Goal: Task Accomplishment & Management: Complete application form

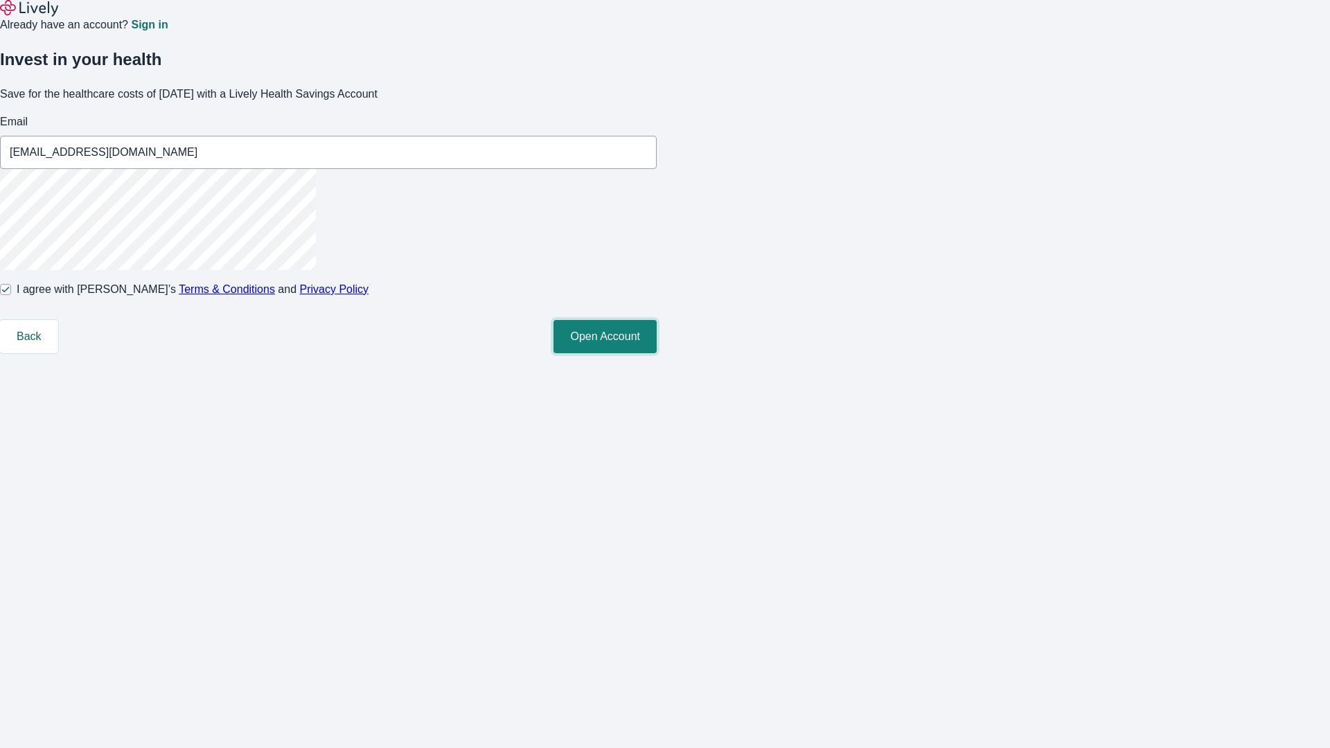
click at [657, 353] on button "Open Account" at bounding box center [604, 336] width 103 height 33
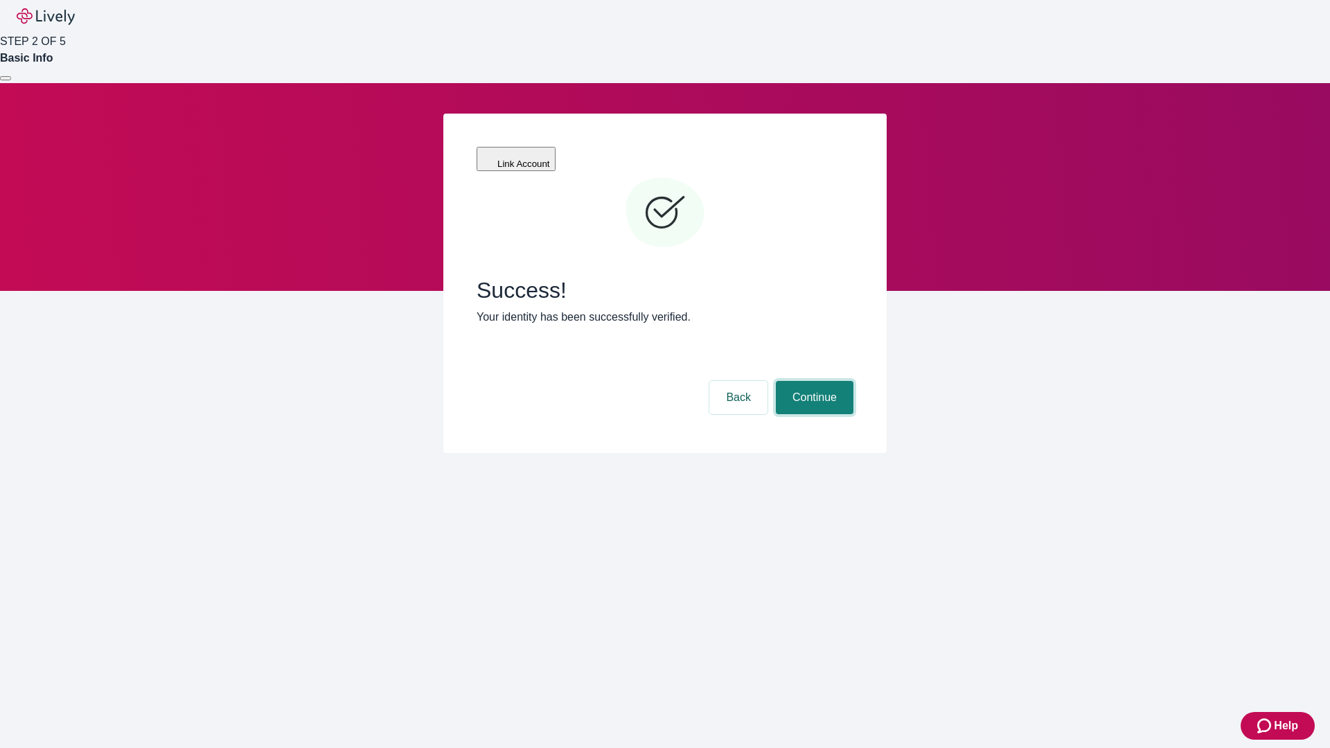
click at [812, 381] on button "Continue" at bounding box center [815, 397] width 78 height 33
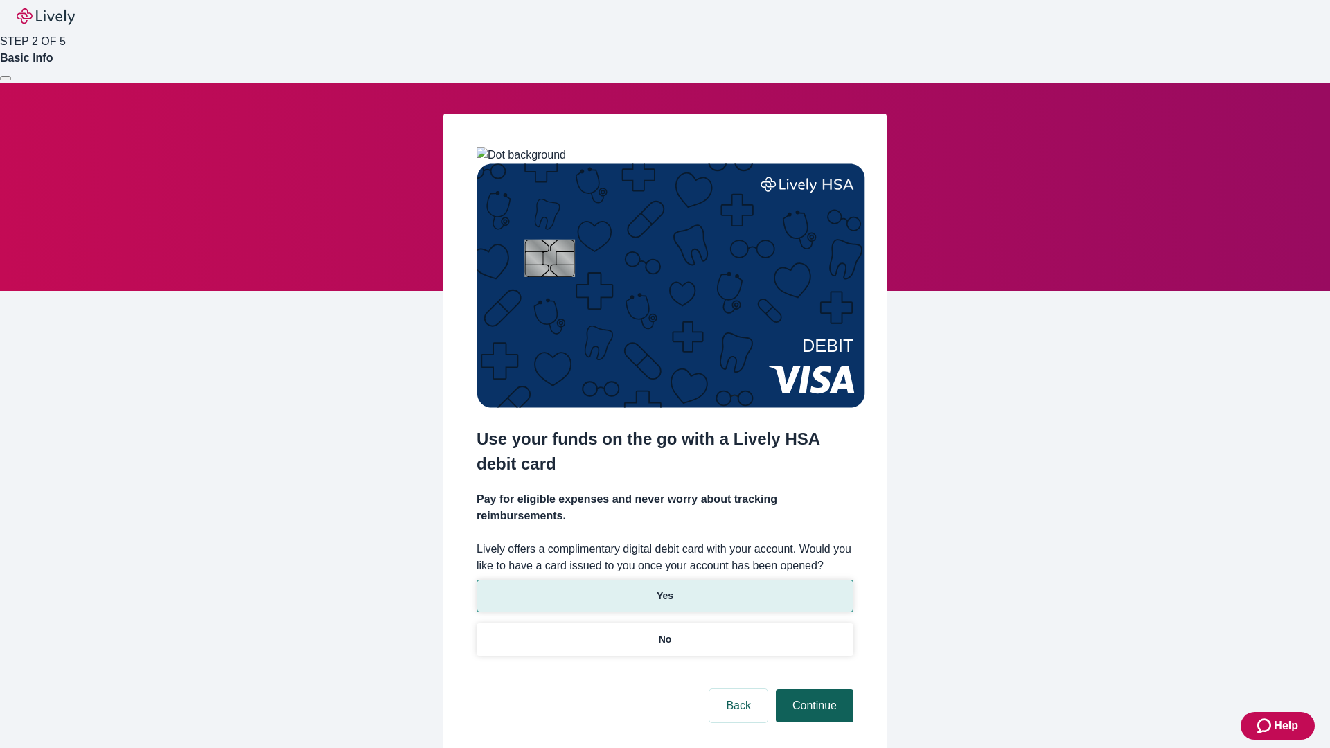
click at [664, 589] on p "Yes" at bounding box center [665, 596] width 17 height 15
click at [812, 689] on button "Continue" at bounding box center [815, 705] width 78 height 33
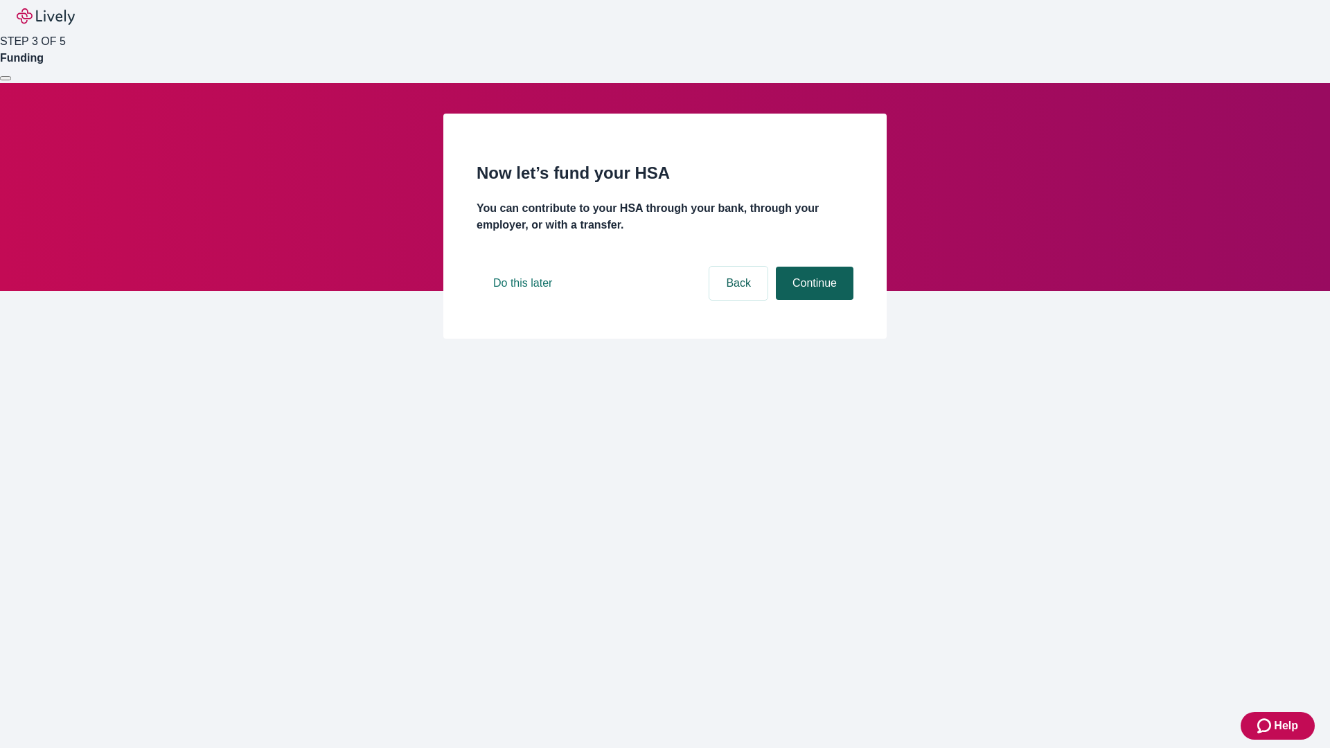
click at [812, 300] on button "Continue" at bounding box center [815, 283] width 78 height 33
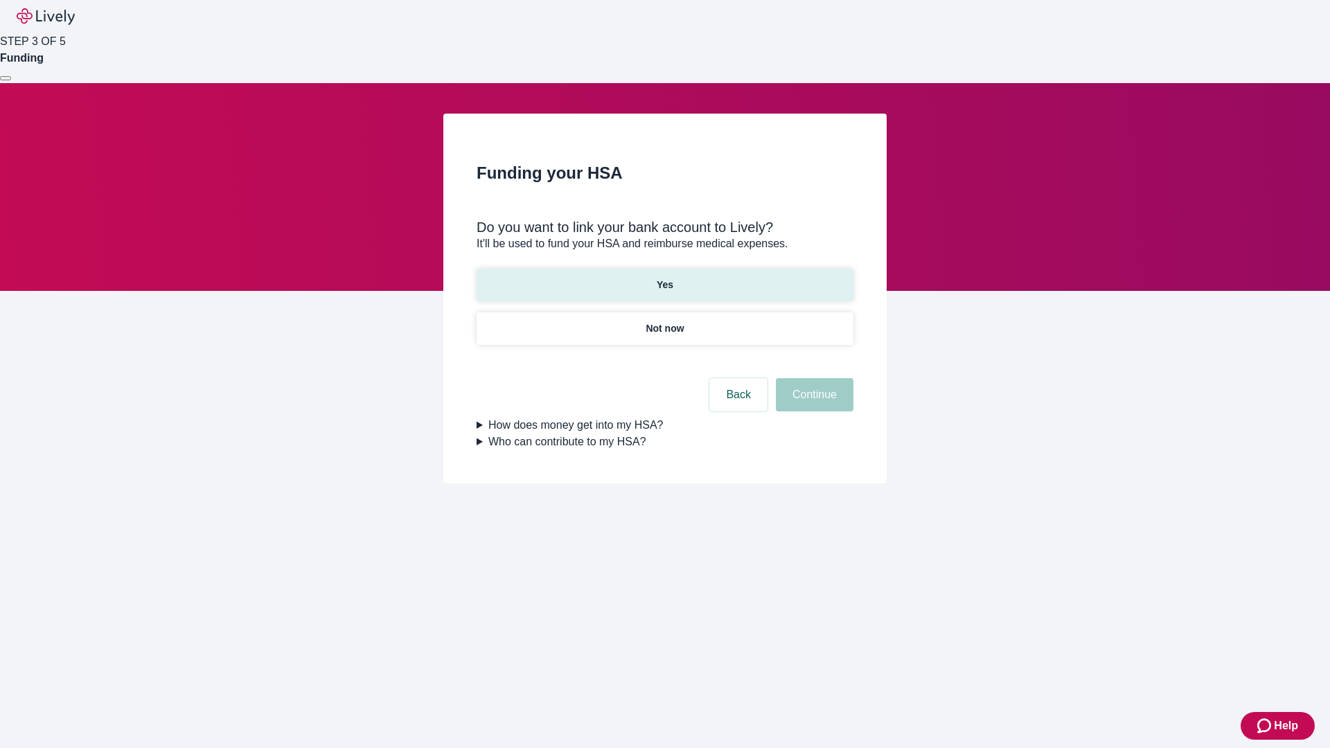
click at [664, 278] on p "Yes" at bounding box center [665, 285] width 17 height 15
click at [812, 378] on button "Continue" at bounding box center [815, 394] width 78 height 33
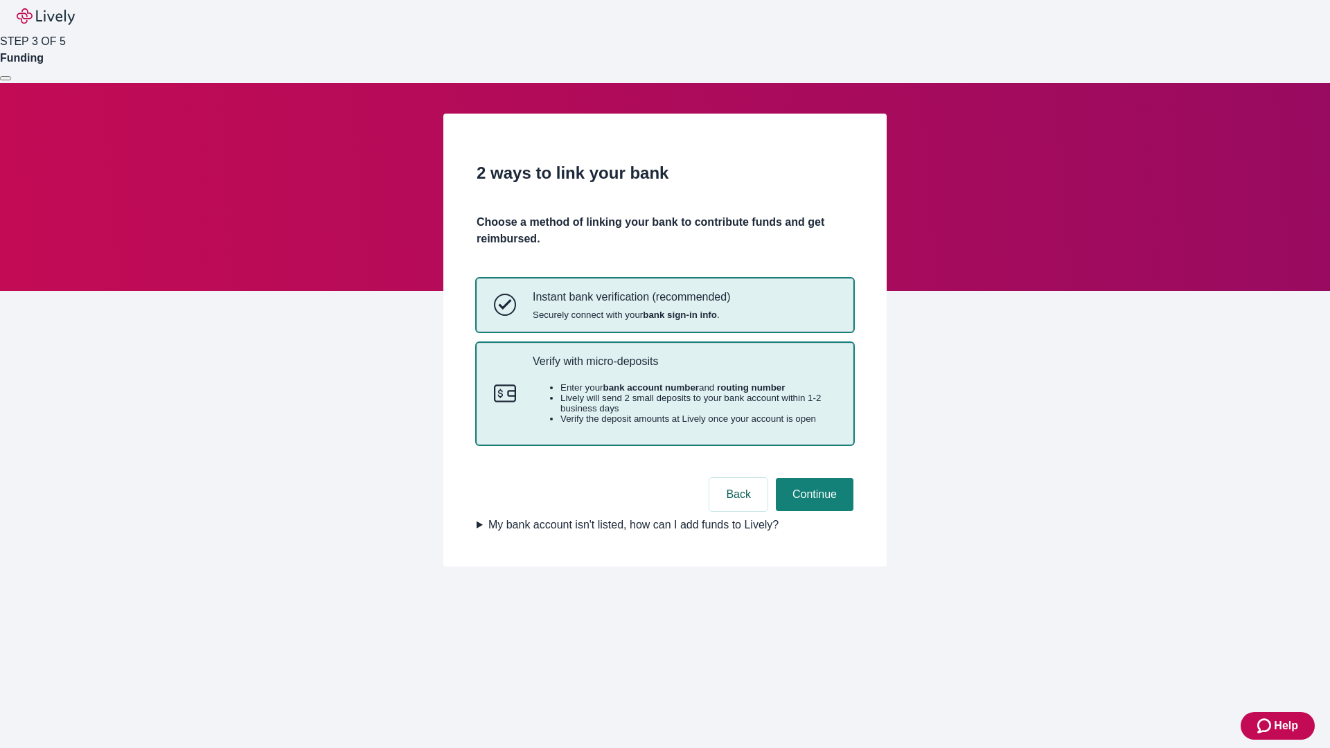
click at [684, 368] on p "Verify with micro-deposits" at bounding box center [684, 361] width 303 height 13
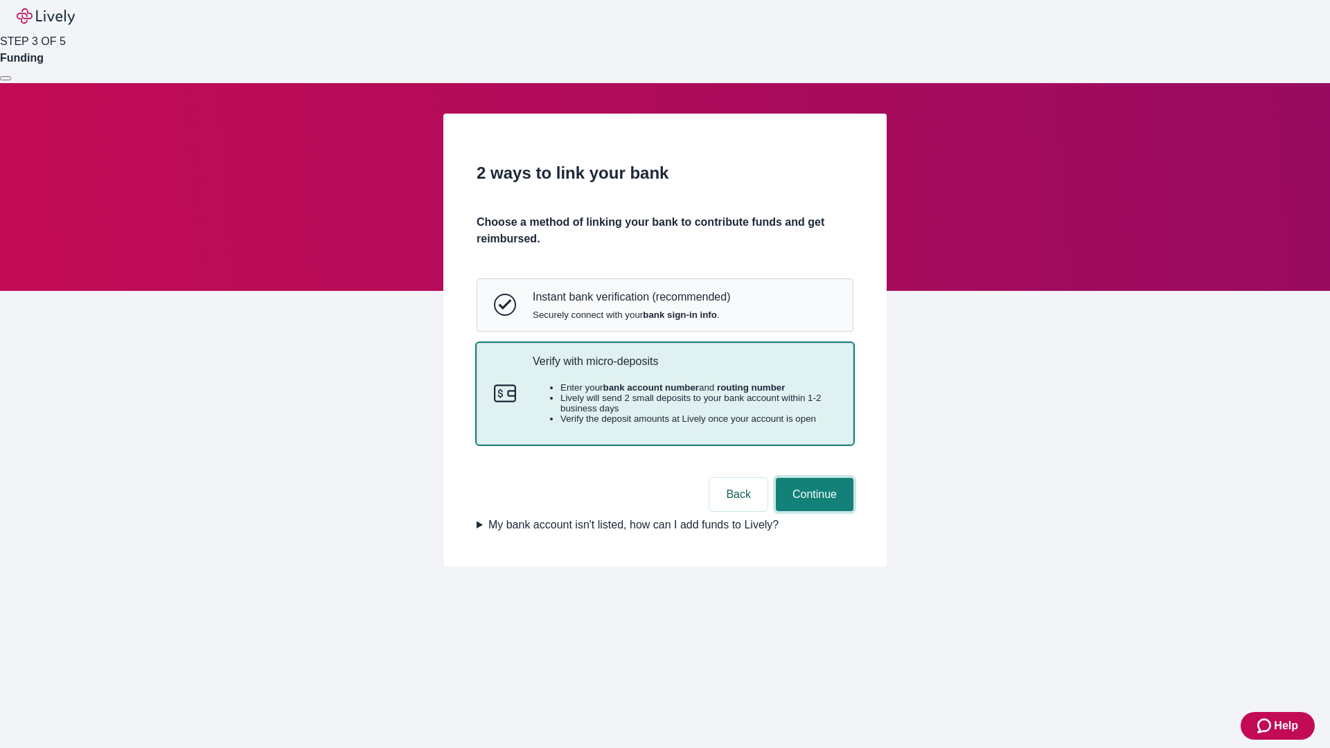
click at [812, 511] on button "Continue" at bounding box center [815, 494] width 78 height 33
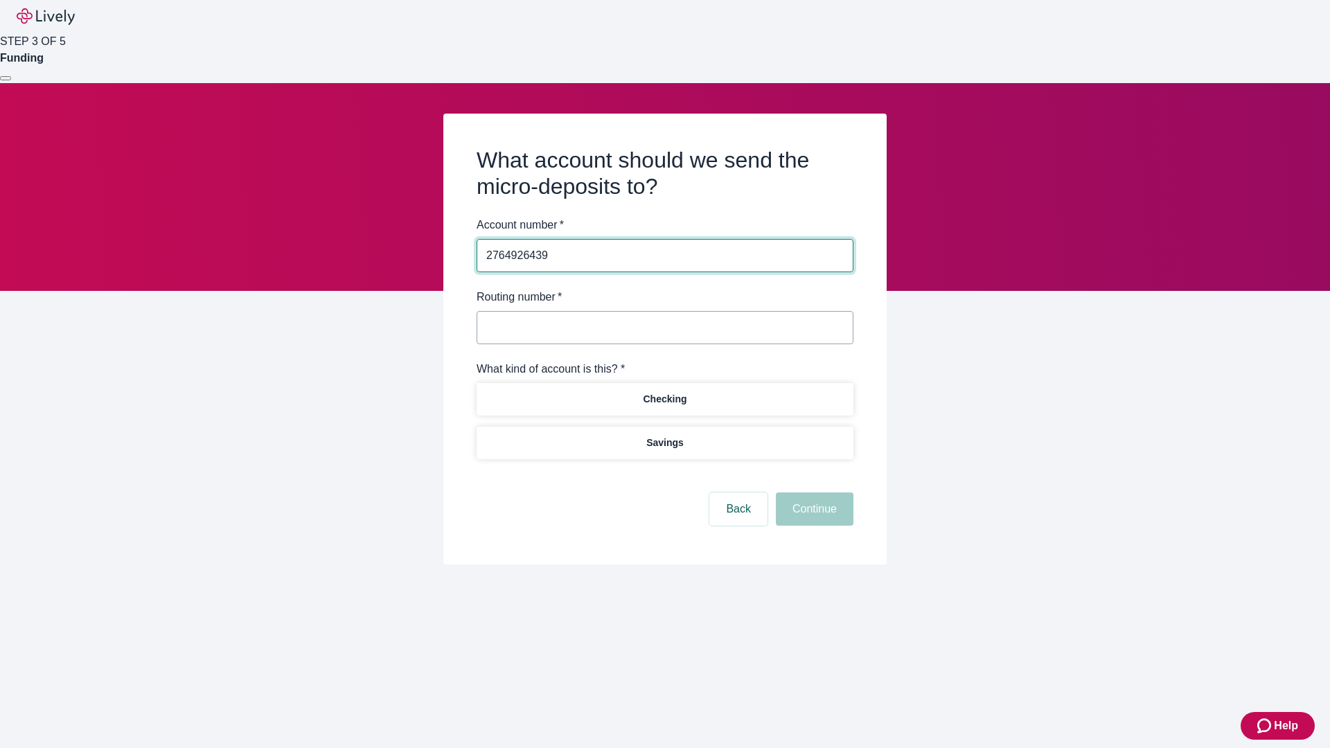
type input "2764926439"
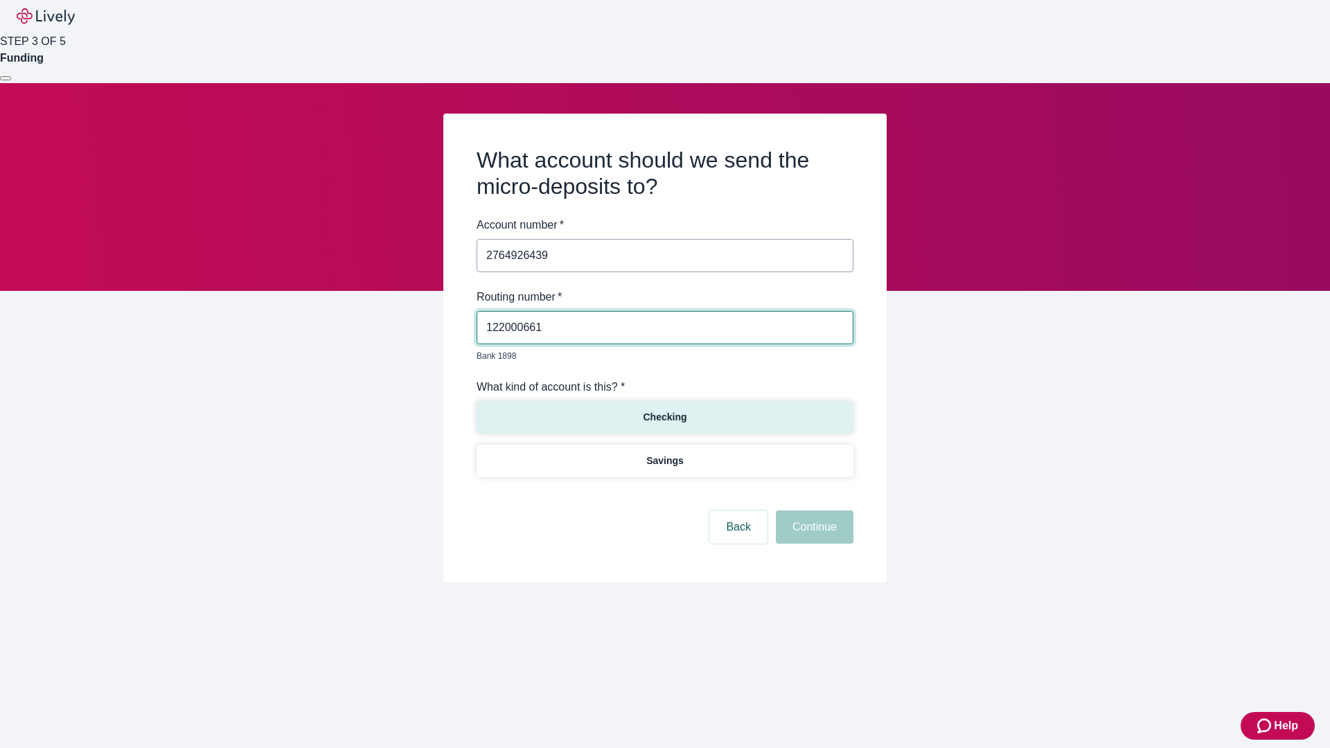
type input "122000661"
click at [664, 410] on p "Checking" at bounding box center [665, 417] width 44 height 15
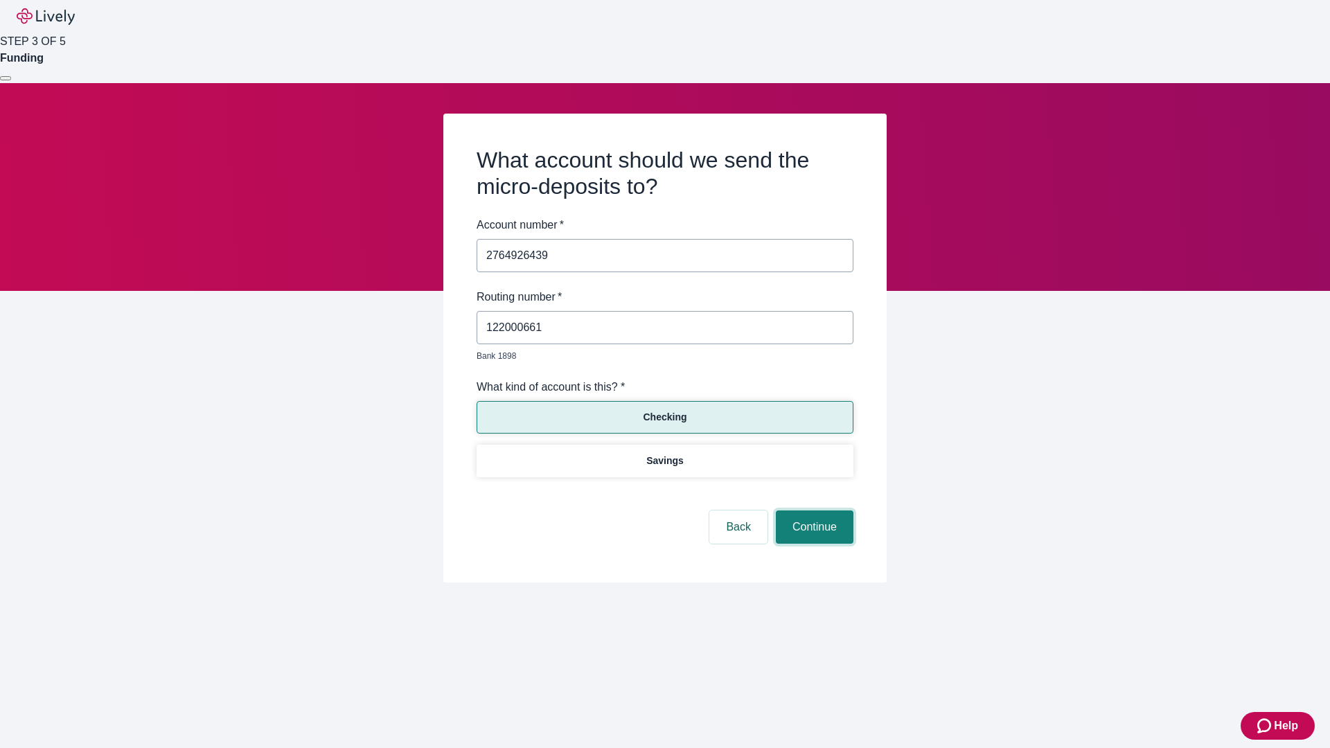
click at [812, 511] on button "Continue" at bounding box center [815, 526] width 78 height 33
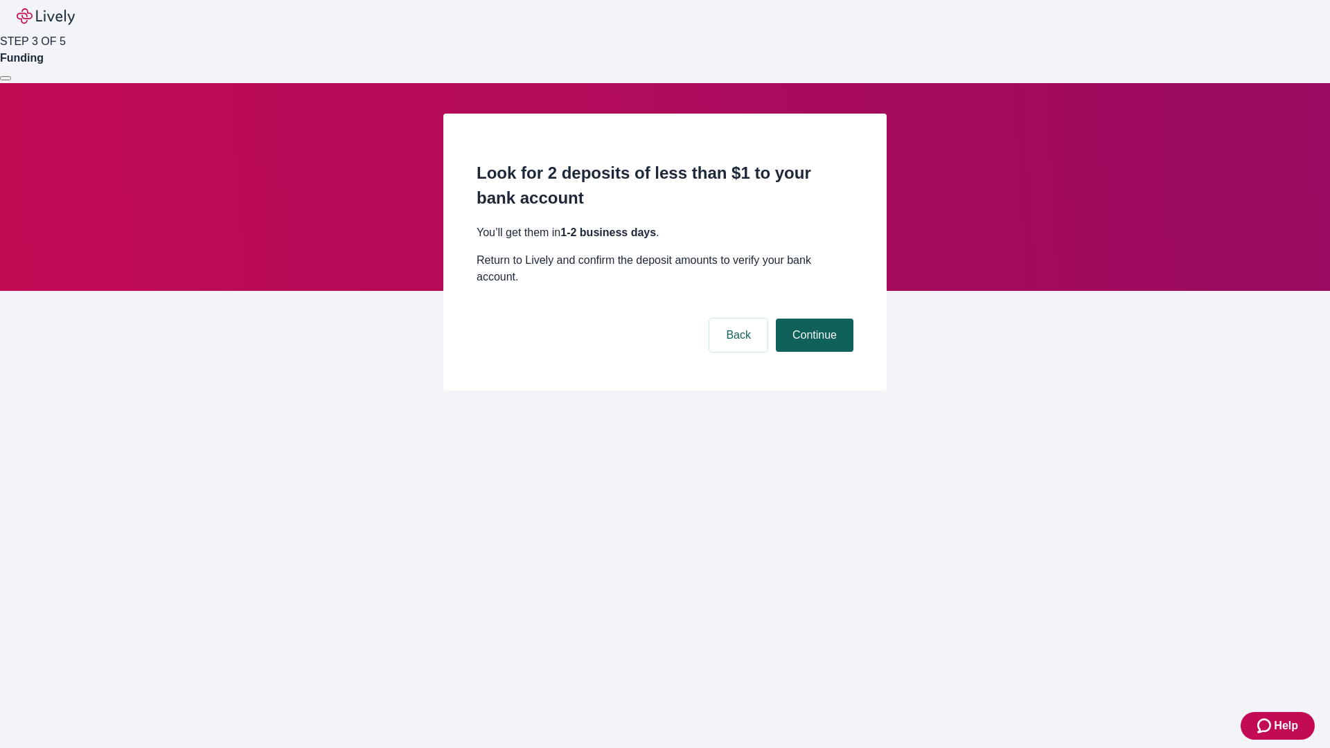
click at [812, 319] on button "Continue" at bounding box center [815, 335] width 78 height 33
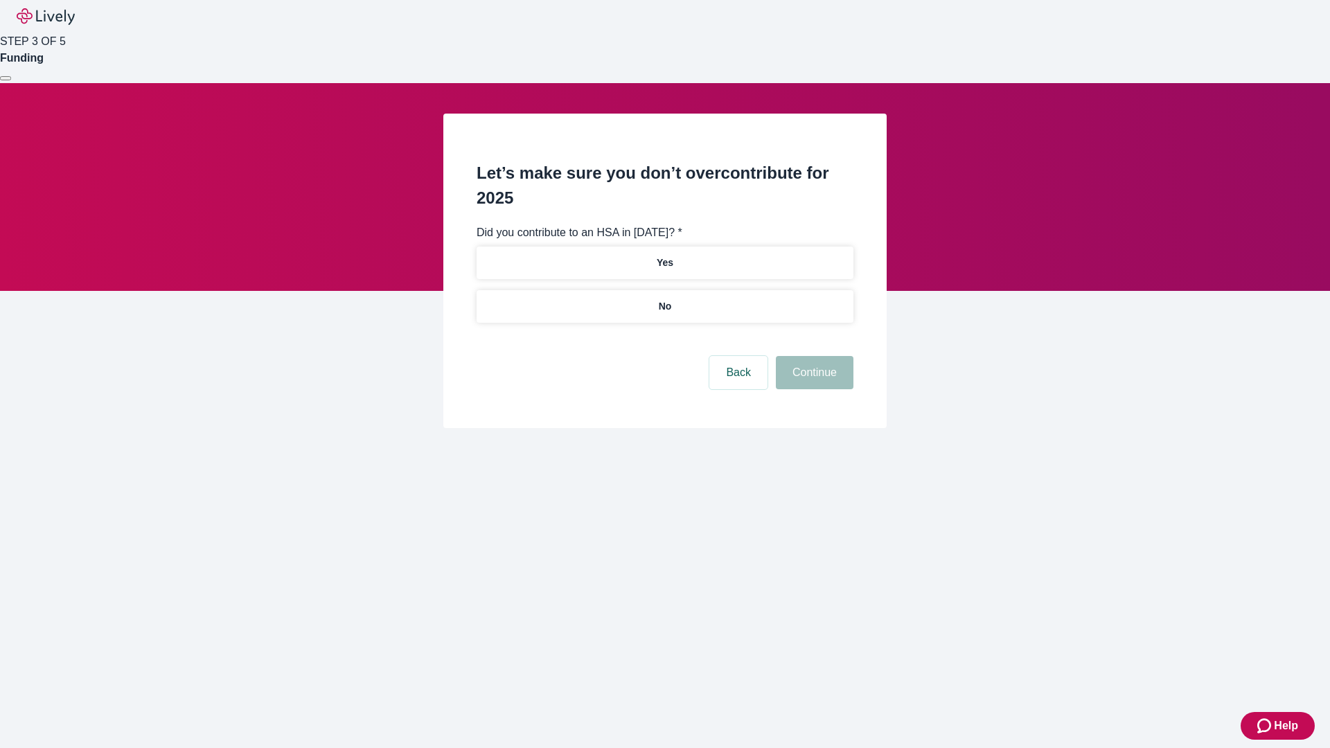
click at [664, 299] on p "No" at bounding box center [665, 306] width 13 height 15
click at [812, 356] on button "Continue" at bounding box center [815, 372] width 78 height 33
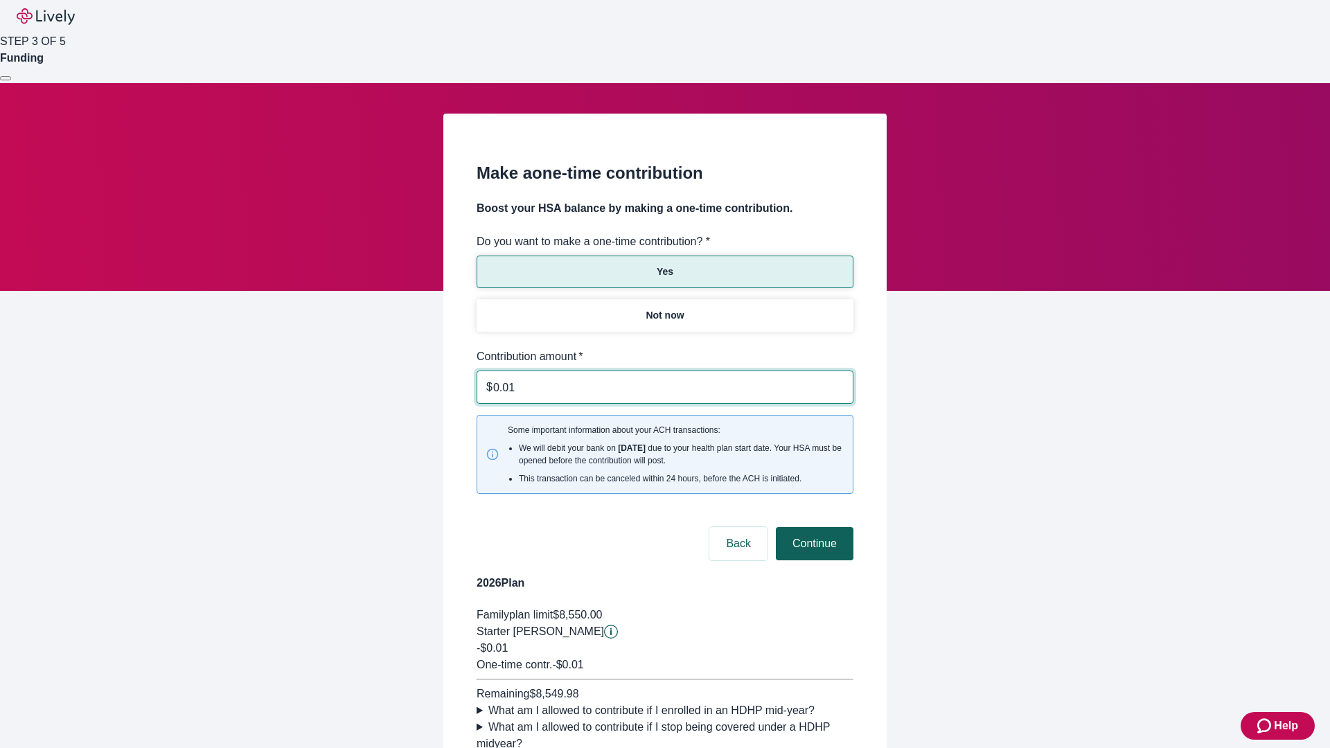
type input "0.01"
click at [812, 527] on button "Continue" at bounding box center [815, 543] width 78 height 33
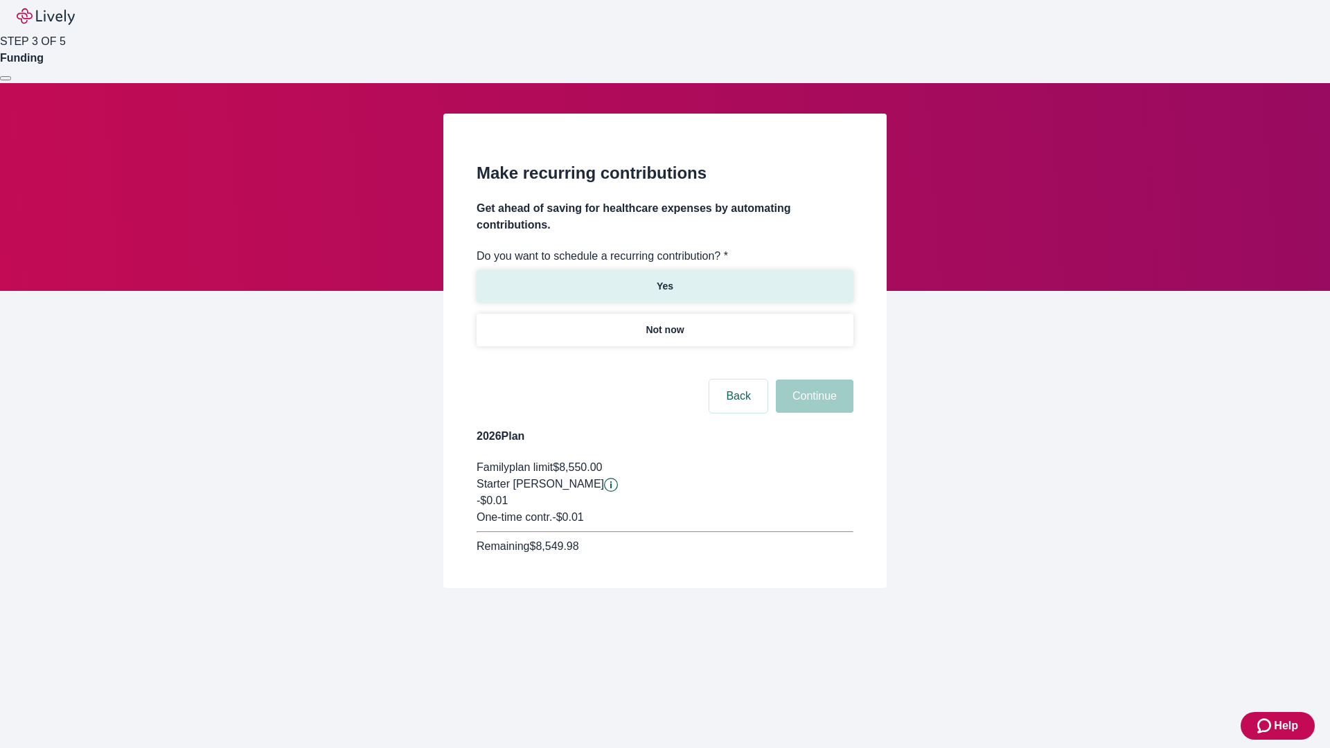
click at [664, 279] on p "Yes" at bounding box center [665, 286] width 17 height 15
click at [664, 363] on body "Help STEP 3 OF 5 Funding Make recurring contributions Get ahead of saving for h…" at bounding box center [665, 327] width 1330 height 655
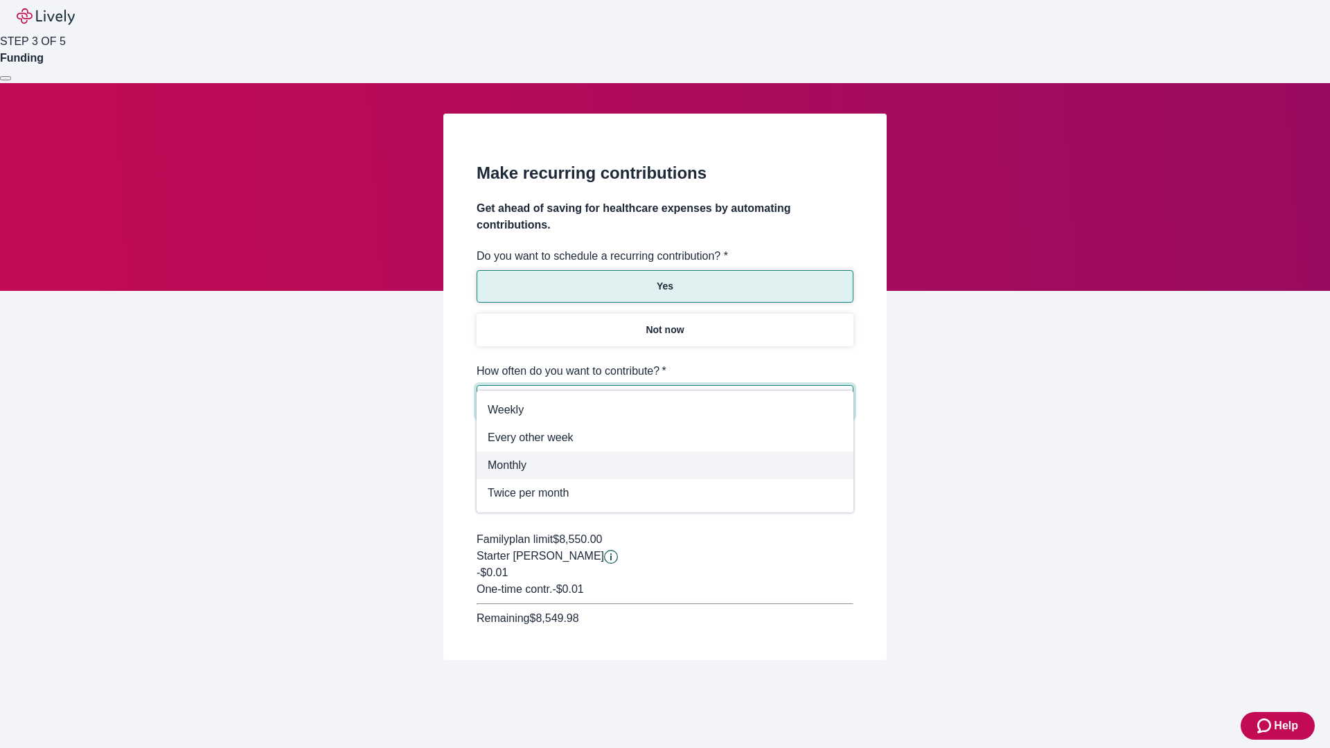
click at [665, 465] on span "Monthly" at bounding box center [665, 465] width 355 height 17
type input "Monthly"
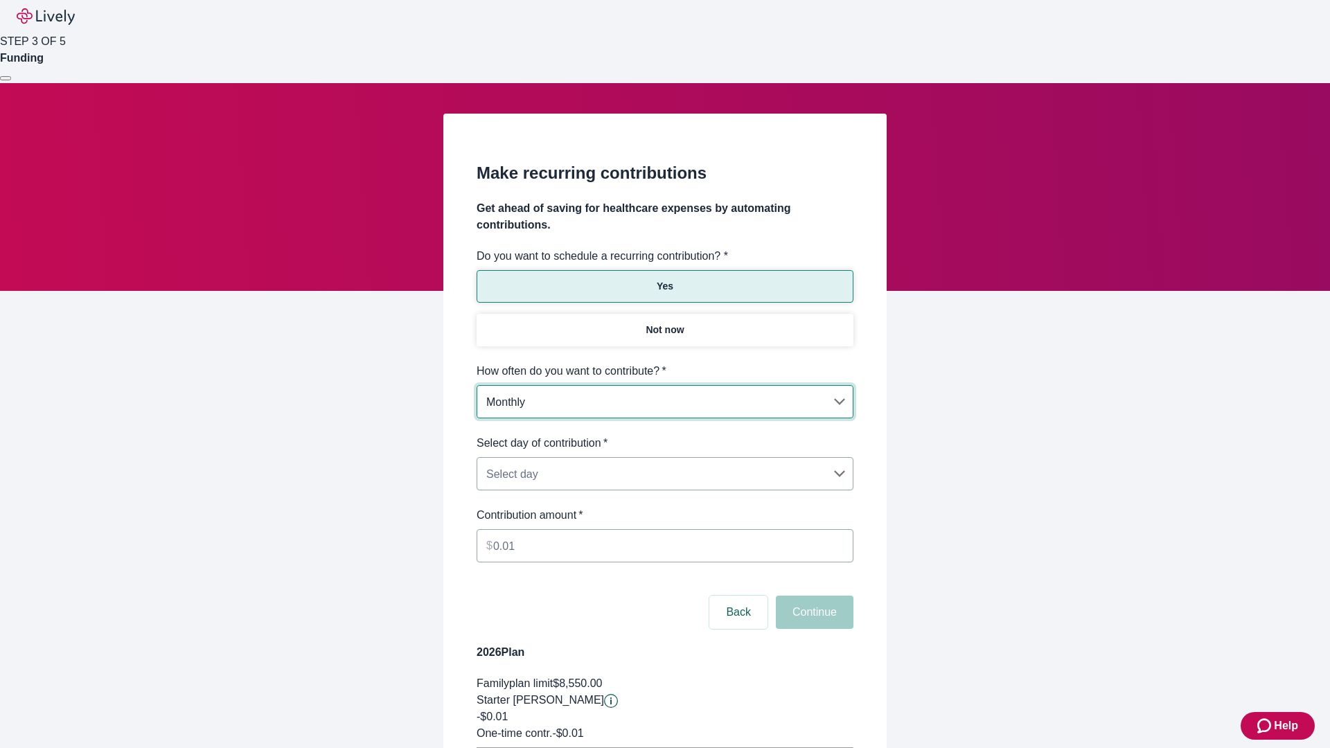
click at [664, 435] on body "Help STEP 3 OF 5 Funding Make recurring contributions Get ahead of saving for h…" at bounding box center [665, 435] width 1330 height 871
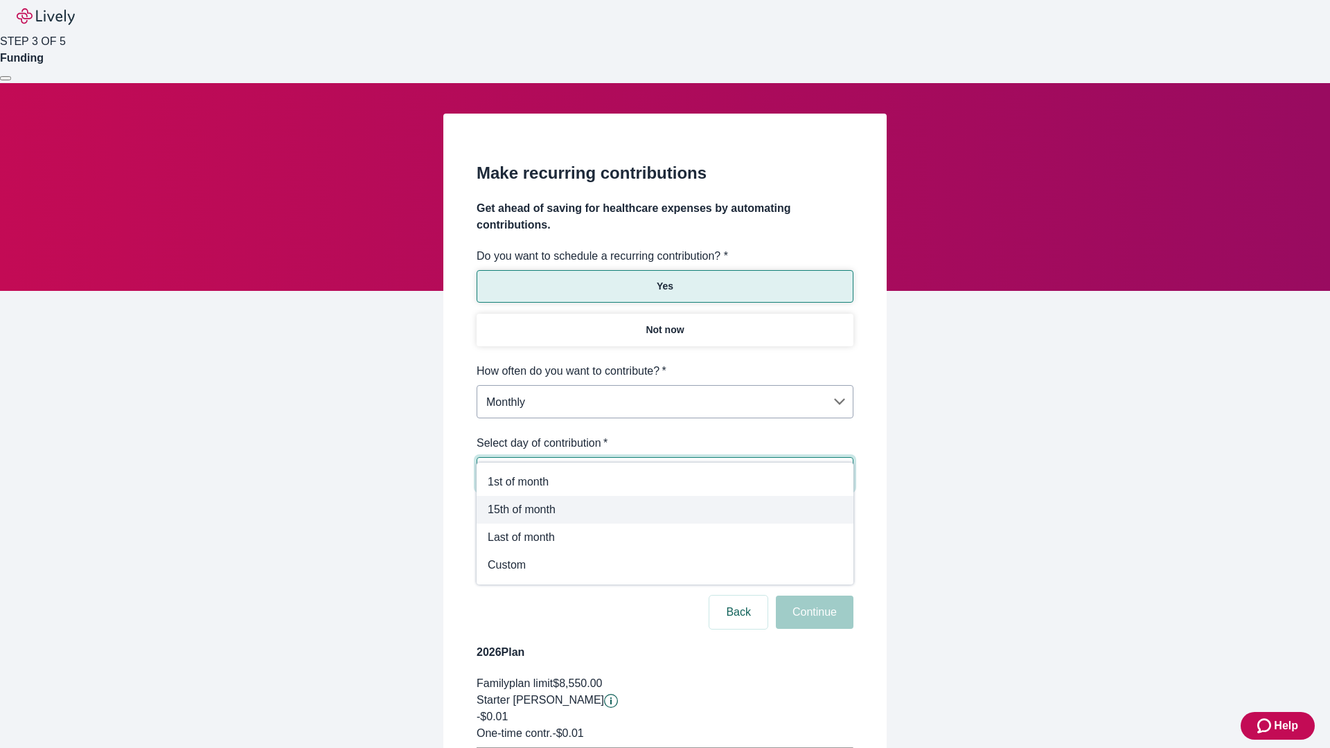
click at [665, 510] on span "15th of month" at bounding box center [665, 509] width 355 height 17
type input "Monthly15th"
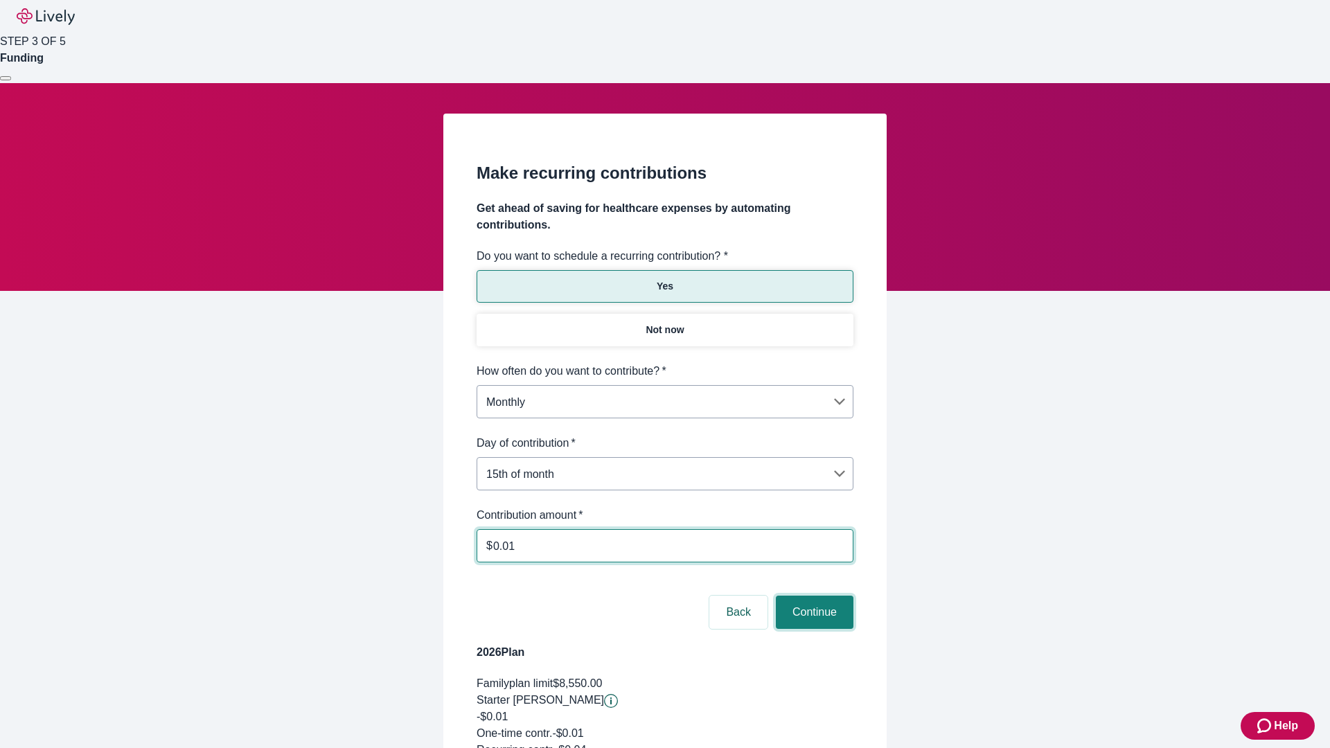
click at [812, 596] on button "Continue" at bounding box center [815, 612] width 78 height 33
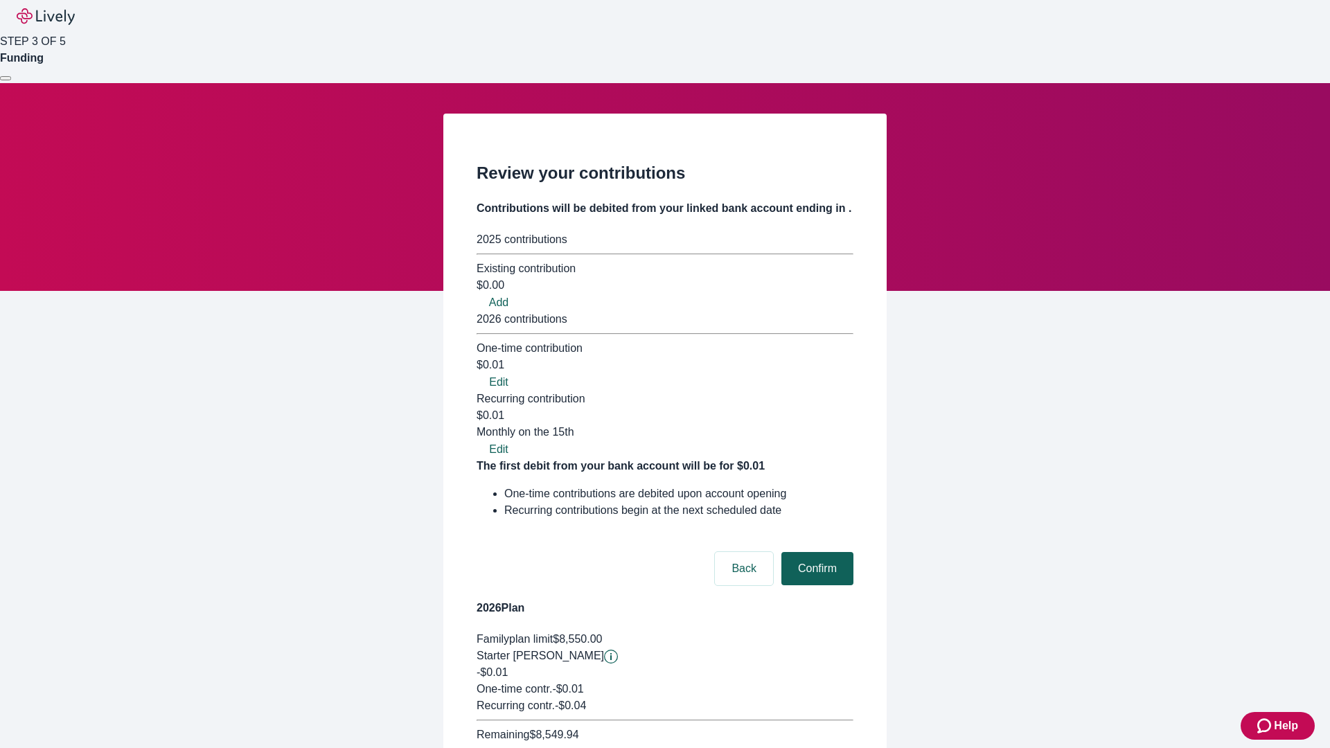
click at [815, 552] on button "Confirm" at bounding box center [817, 568] width 72 height 33
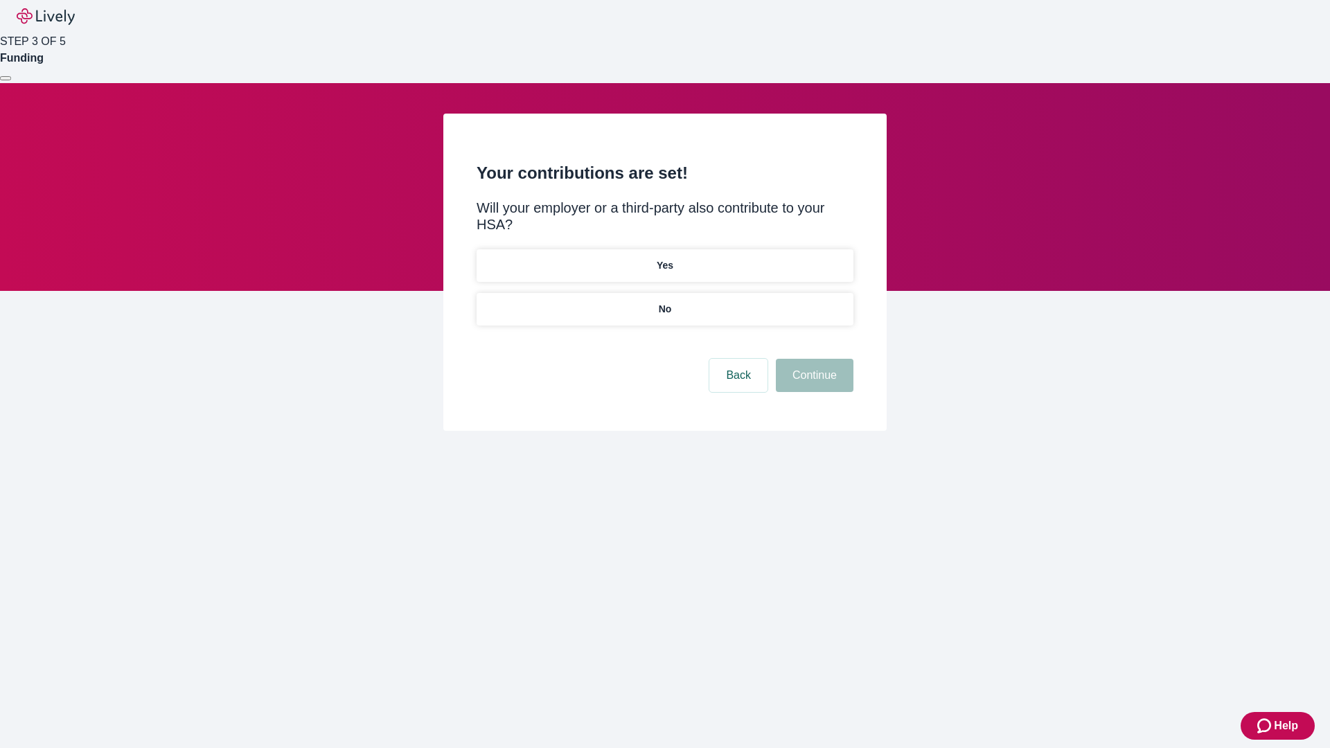
click at [664, 258] on p "Yes" at bounding box center [665, 265] width 17 height 15
click at [812, 359] on button "Continue" at bounding box center [815, 375] width 78 height 33
